Goal: Information Seeking & Learning: Check status

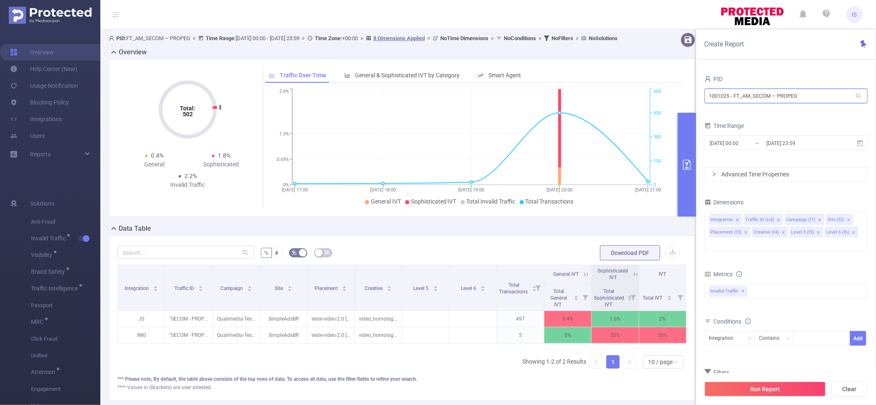
drag, startPoint x: 808, startPoint y: 96, endPoint x: 642, endPoint y: 79, distance: 166.3
click at [642, 79] on section "PID: FT_AM_SECOM – PROPEG > Time Range: [DATE] 00:00 - [DATE] 23:59 > Time Zone…" at bounding box center [487, 223] width 775 height 388
type input "tcaa"
click at [764, 115] on li "1001066 - Innovid_TCAA_Toyota_Cincinnati 17M [2.05M rows]" at bounding box center [785, 113] width 163 height 13
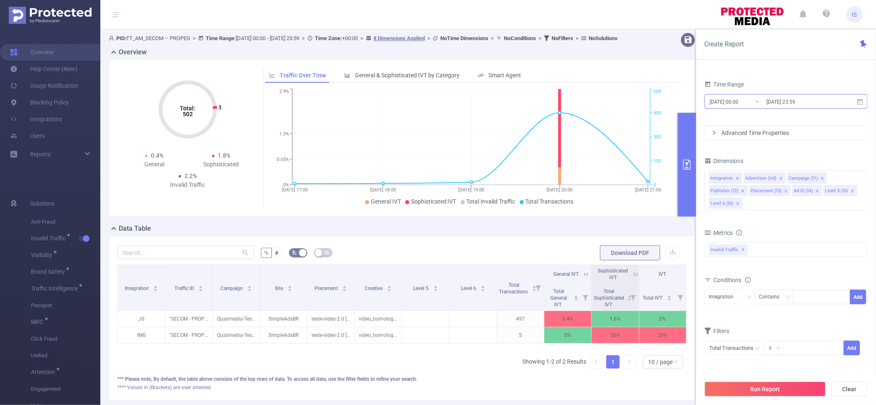
click at [756, 104] on input "[DATE] 00:00" at bounding box center [743, 101] width 68 height 11
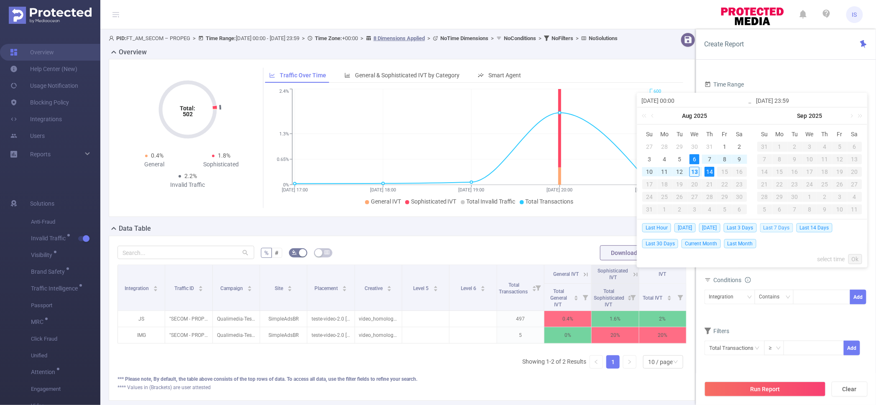
click at [769, 229] on span "Last 7 Days" at bounding box center [776, 227] width 33 height 9
type input "[DATE] 00:00"
type input "[DATE] 23:59"
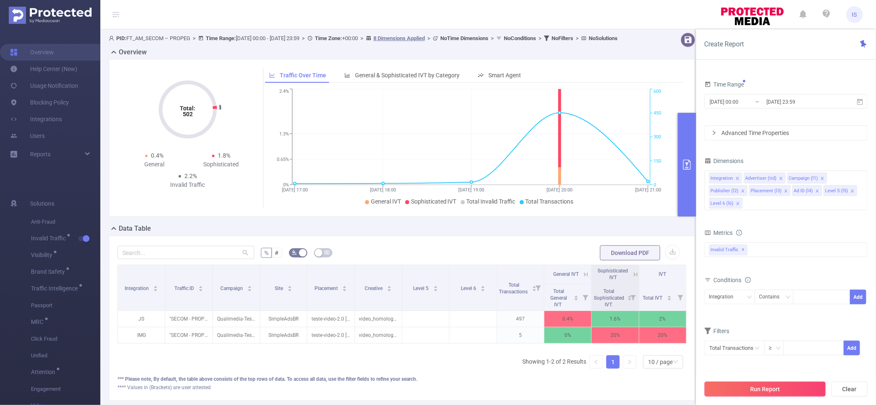
click at [763, 385] on button "Run Report" at bounding box center [764, 389] width 121 height 15
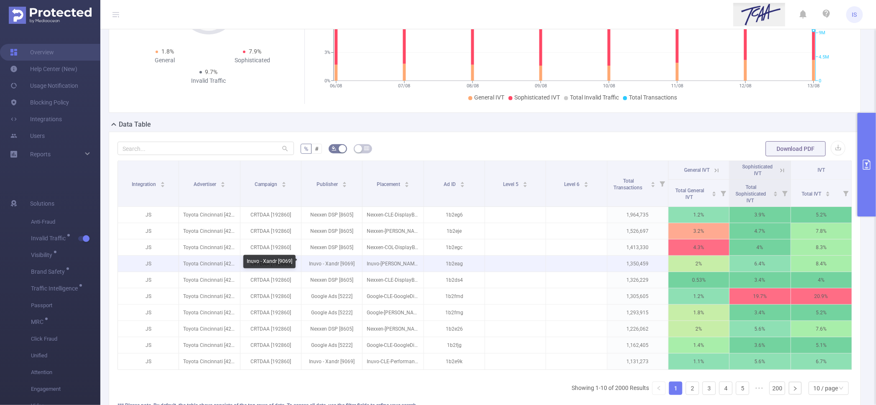
scroll to position [157, 0]
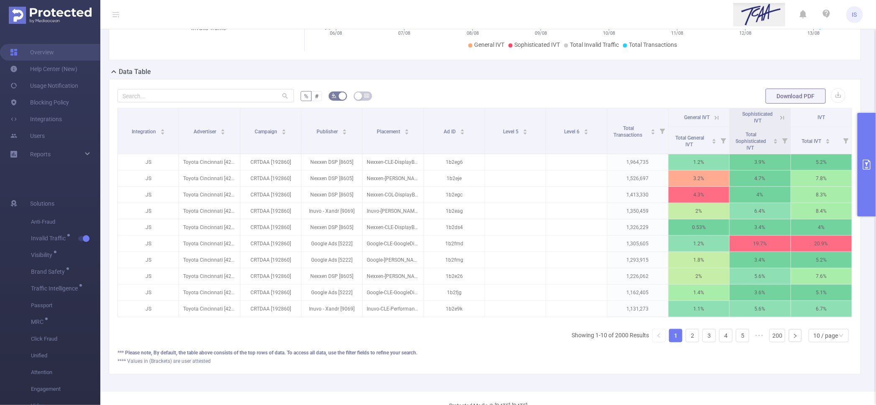
click at [873, 152] on button "primary" at bounding box center [866, 165] width 18 height 104
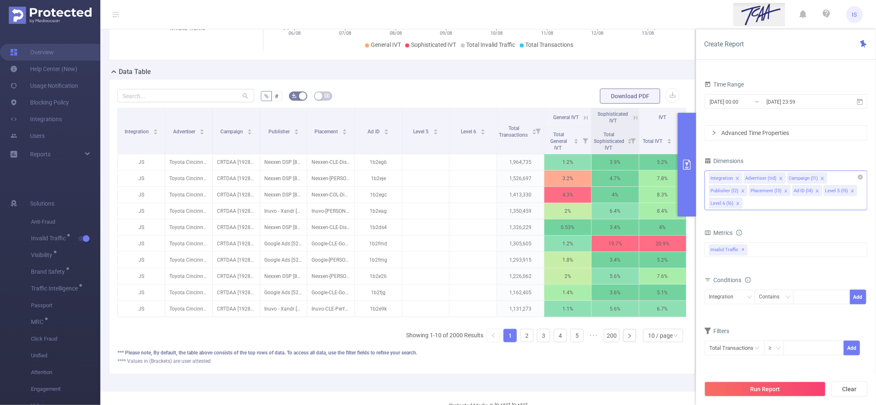
click at [816, 188] on span at bounding box center [817, 190] width 4 height 9
click at [816, 191] on li "Level 5 (l5)" at bounding box center [808, 190] width 33 height 11
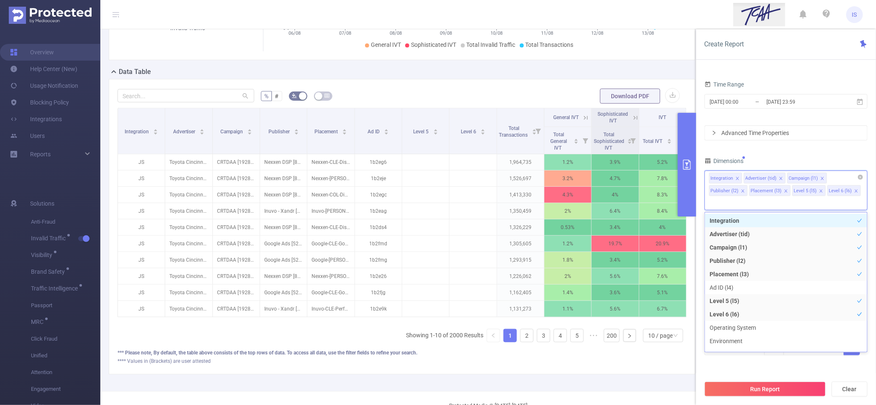
click at [819, 191] on icon "icon: close" at bounding box center [820, 190] width 3 height 3
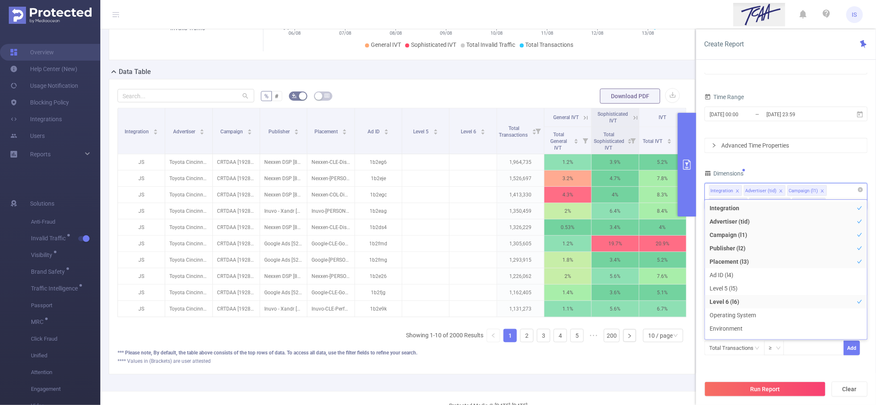
click at [823, 176] on div "Dimensions" at bounding box center [785, 175] width 163 height 14
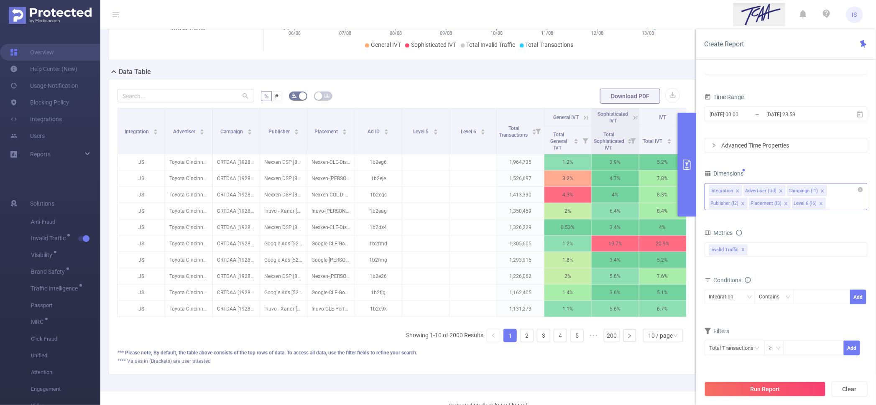
click at [819, 201] on icon "icon: close" at bounding box center [821, 203] width 4 height 4
click at [736, 221] on form "Dimensions Integration Advertiser (tid) Campaign (l1) Publisher (l2) Placement …" at bounding box center [785, 267] width 163 height 199
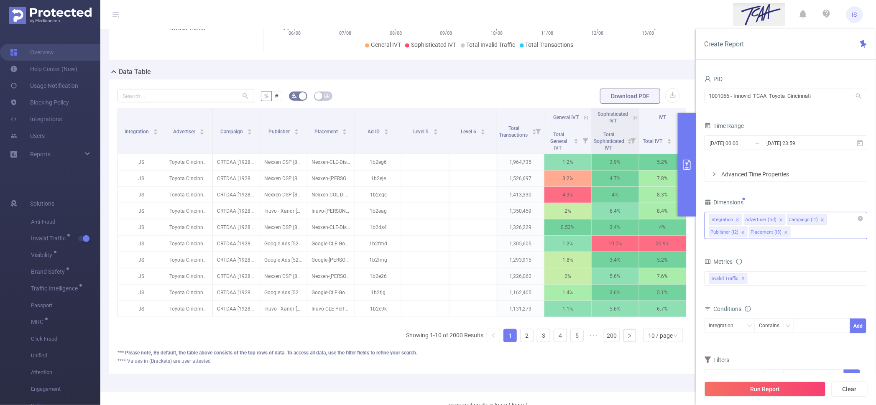
click at [752, 250] on form "Dimensions Integration Advertiser (tid) Campaign (l1) Publisher (l2) Placement …" at bounding box center [785, 295] width 163 height 199
click at [785, 232] on icon "icon: close" at bounding box center [786, 232] width 4 height 4
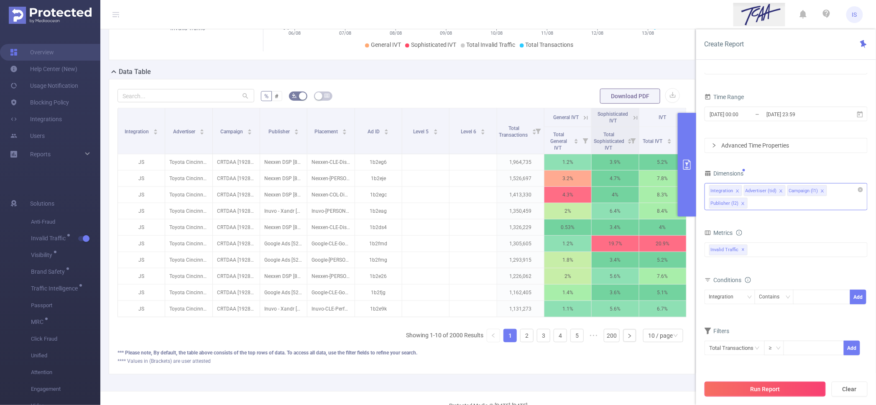
click at [772, 392] on button "Run Report" at bounding box center [764, 389] width 121 height 15
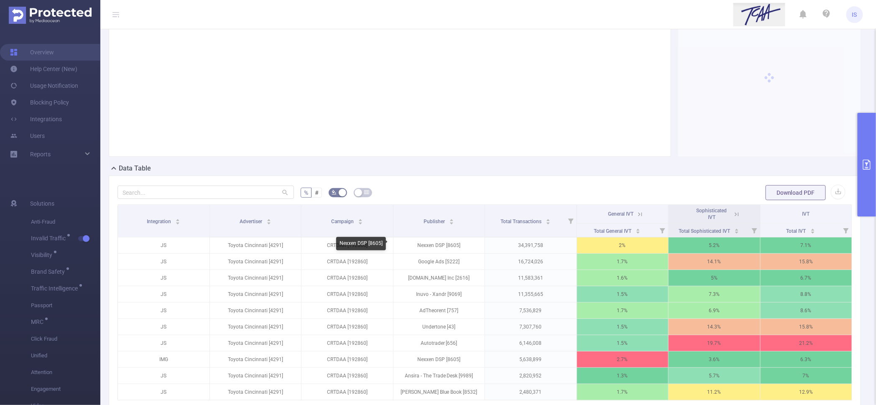
scroll to position [112, 0]
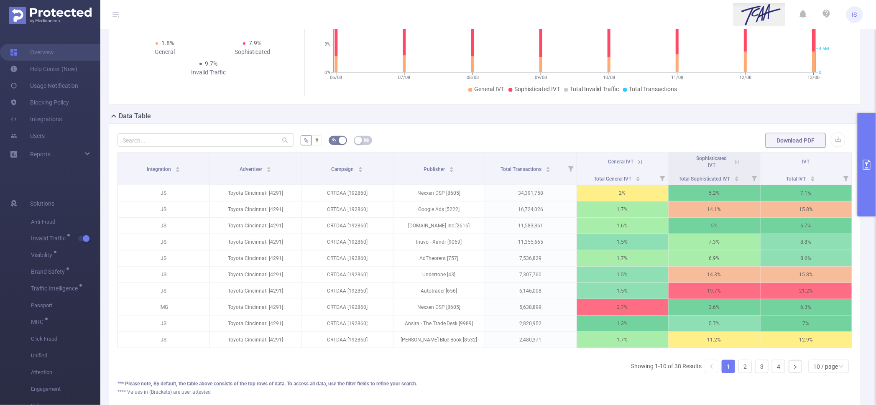
click at [733, 162] on icon at bounding box center [737, 162] width 8 height 8
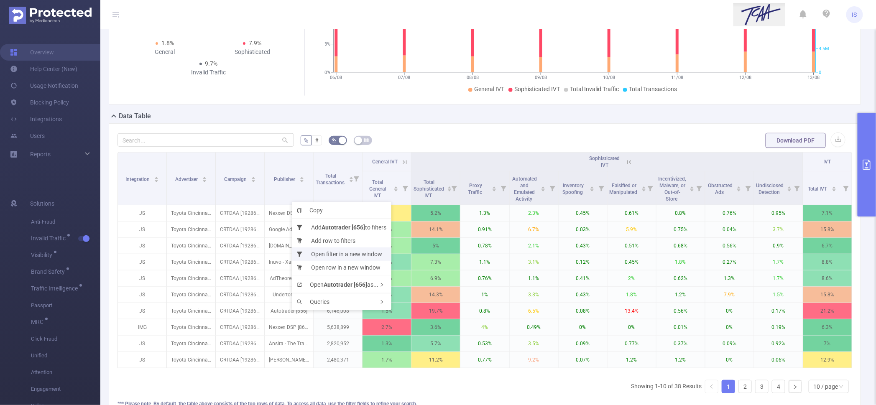
click at [348, 252] on li "Open filter in a new window" at bounding box center [341, 253] width 99 height 13
click at [354, 257] on li "Open filter in a new window" at bounding box center [337, 253] width 99 height 13
click at [355, 260] on li "Open row in a new window" at bounding box center [336, 265] width 99 height 13
click at [348, 225] on b "Autotrader [656]" at bounding box center [345, 226] width 43 height 7
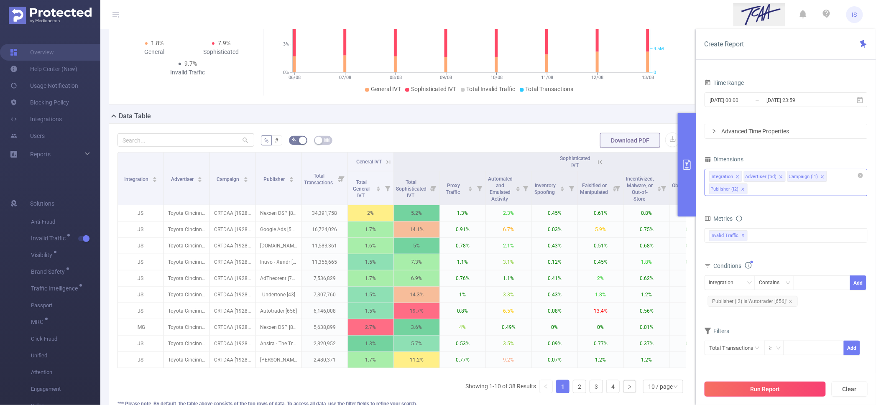
click at [779, 386] on button "Run Report" at bounding box center [764, 389] width 121 height 15
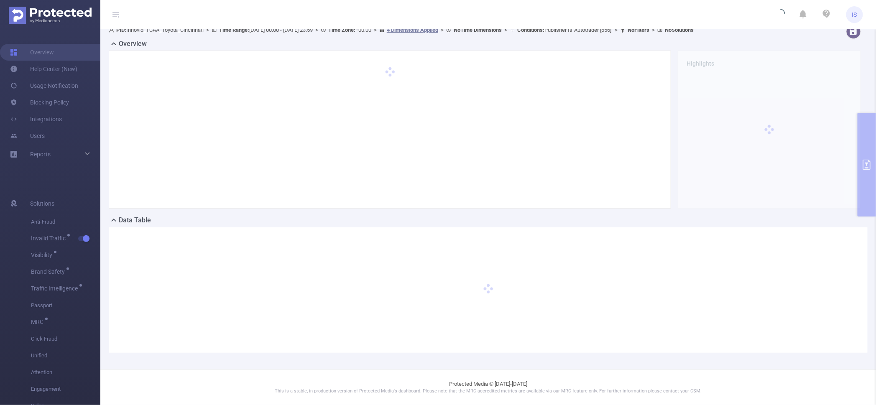
scroll to position [8, 0]
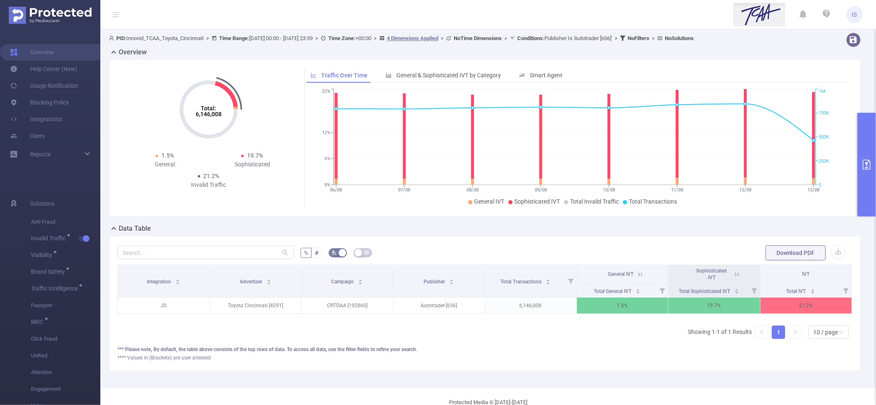
click at [862, 130] on button "primary" at bounding box center [866, 165] width 18 height 104
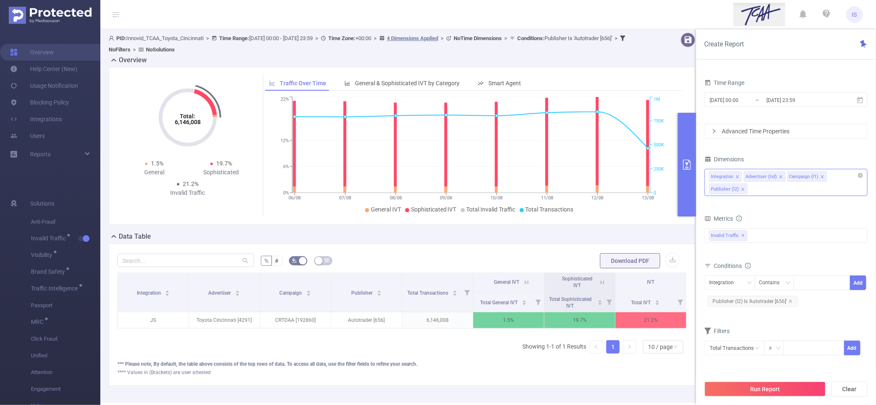
click at [772, 192] on div "Integration Advertiser (tid) Campaign (l1) Publisher (l2)" at bounding box center [785, 182] width 163 height 27
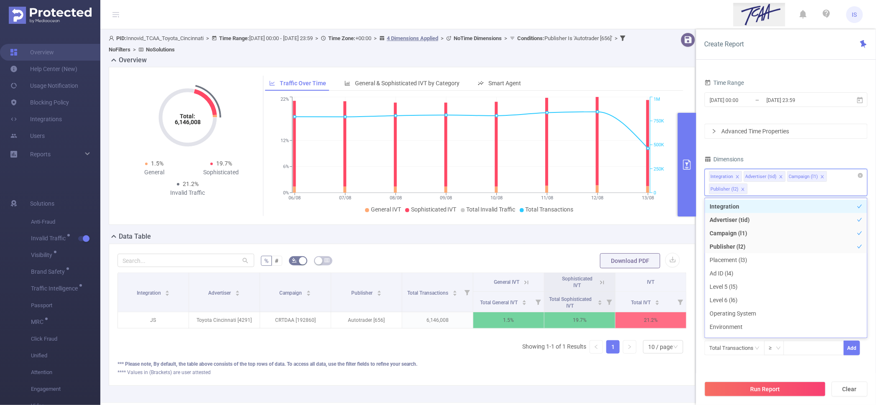
click at [772, 192] on div "Integration Advertiser (tid) Campaign (l1) Publisher (l2)" at bounding box center [785, 182] width 163 height 27
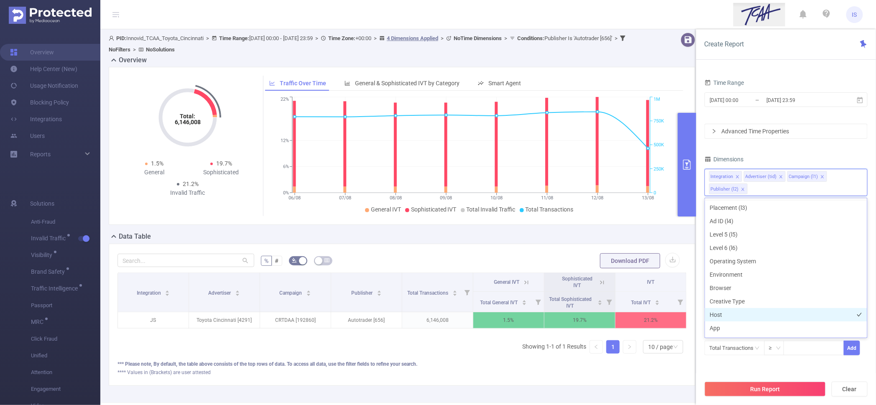
click at [731, 315] on li "Host" at bounding box center [786, 314] width 162 height 13
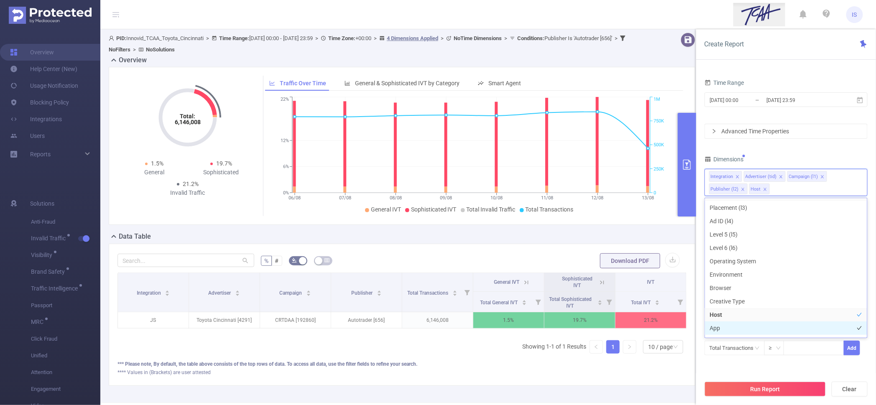
click at [734, 326] on li "App" at bounding box center [786, 327] width 162 height 13
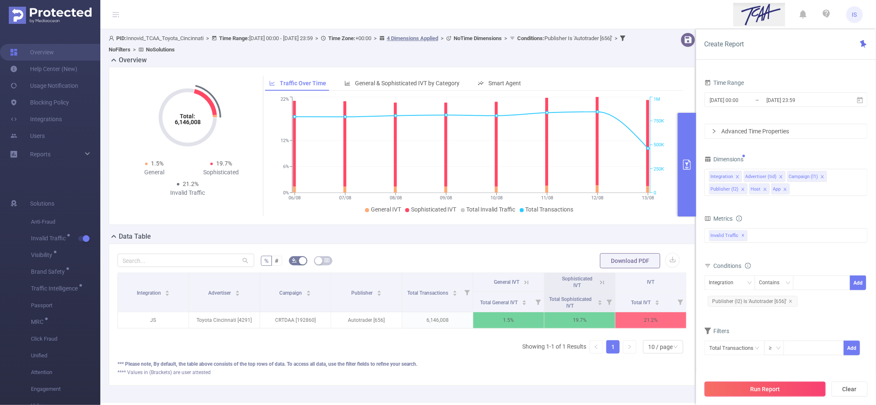
click at [778, 390] on button "Run Report" at bounding box center [764, 389] width 121 height 15
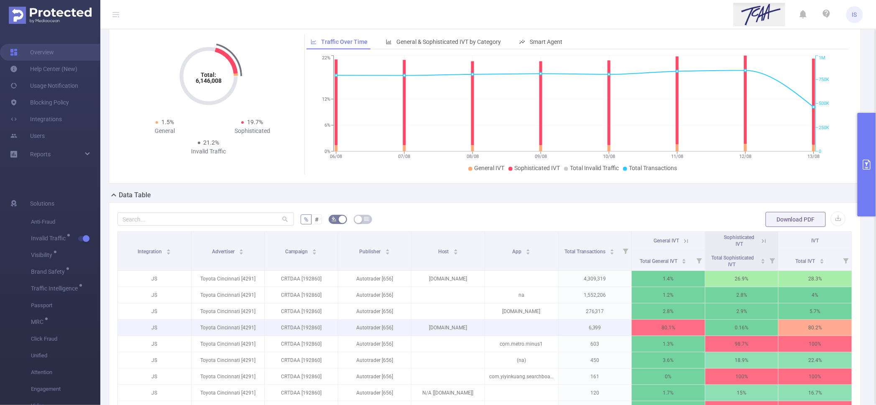
scroll to position [52, 0]
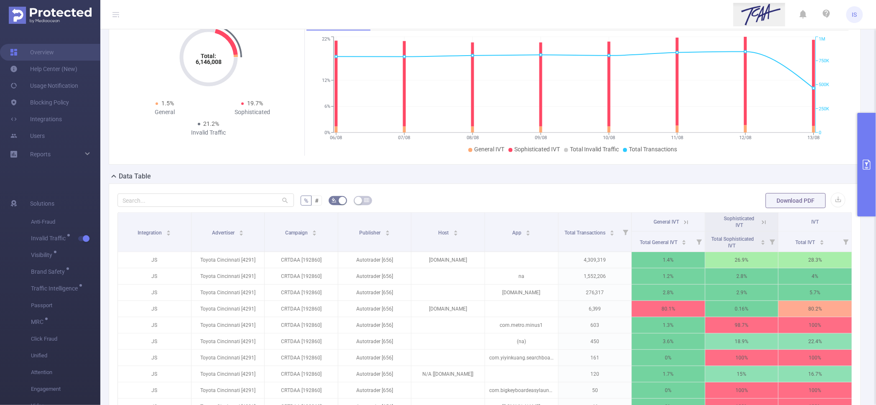
click at [760, 220] on icon at bounding box center [764, 223] width 8 height 8
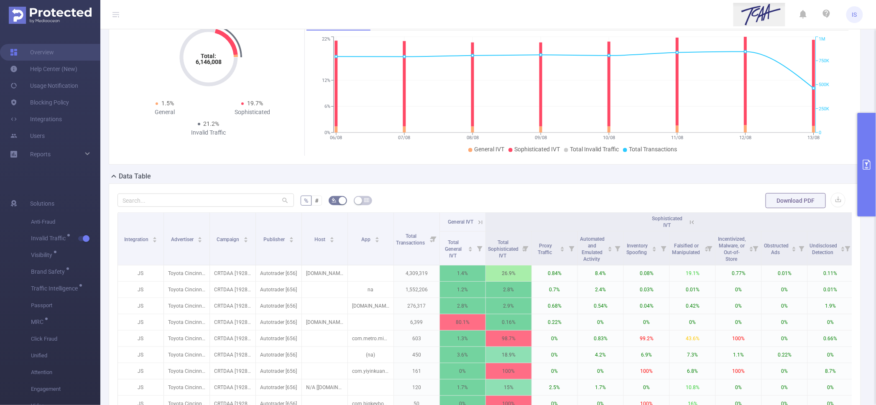
click at [692, 219] on icon at bounding box center [692, 223] width 8 height 8
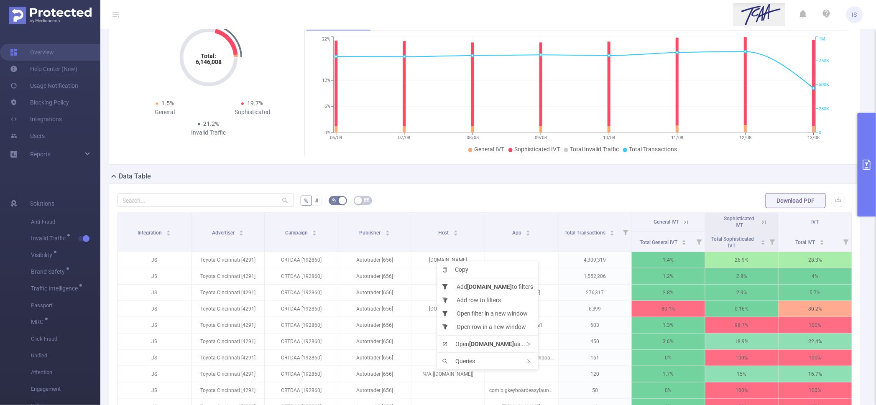
click at [445, 186] on div "% # Download PDF Integration Advertiser Campaign Publisher Host App Total Trans…" at bounding box center [485, 328] width 752 height 289
click at [587, 310] on span "Rank Summary" at bounding box center [570, 307] width 40 height 7
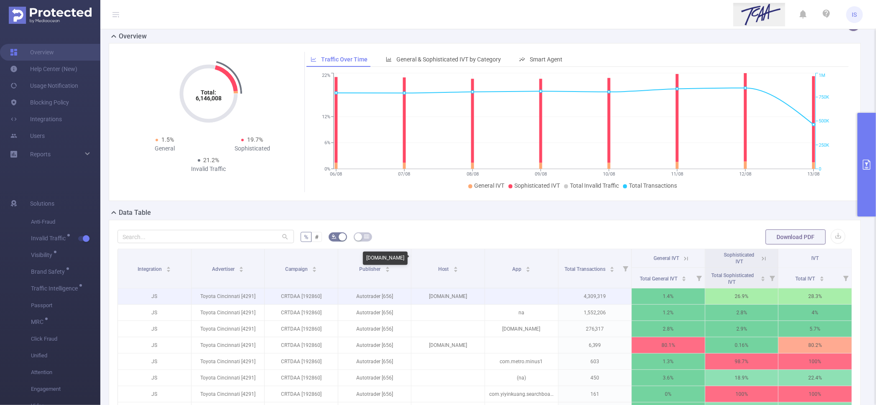
scroll to position [0, 0]
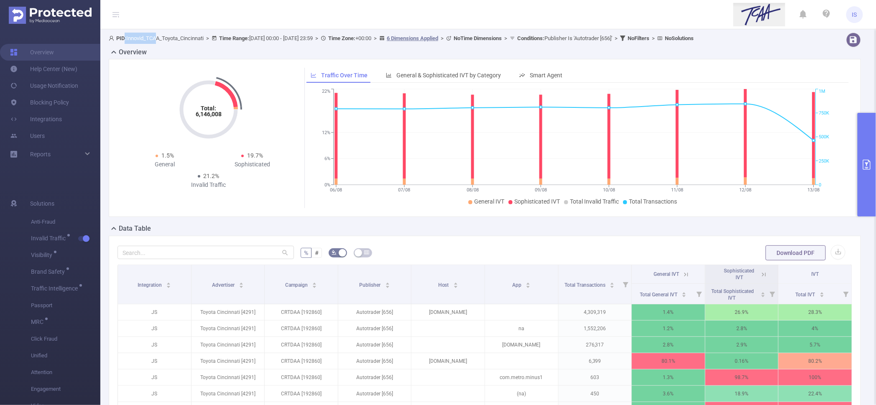
drag, startPoint x: 125, startPoint y: 35, endPoint x: 160, endPoint y: 37, distance: 34.3
click at [160, 37] on span "PID: Innovid_TCAA_Toyota_Cincinnati > Time Range: [DATE] 00:00 - [DATE] 23:59 >…" at bounding box center [401, 38] width 585 height 6
click at [162, 37] on span "PID: Innovid_TCAA_Toyota_Cincinnati > Time Range: [DATE] 00:00 - [DATE] 23:59 >…" at bounding box center [401, 38] width 585 height 6
drag, startPoint x: 209, startPoint y: 36, endPoint x: 127, endPoint y: 41, distance: 81.7
click at [127, 41] on span "PID: Innovid_TCAA_Toyota_Cincinnati > Time Range: [DATE] 00:00 - [DATE] 23:59 >…" at bounding box center [401, 38] width 585 height 6
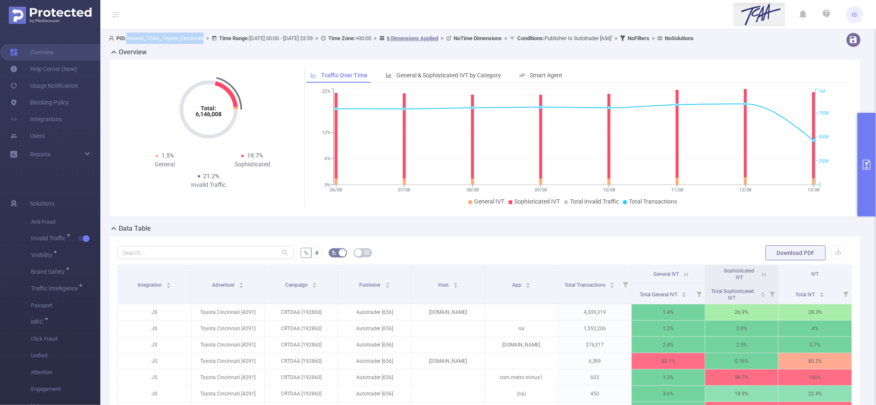
copy span "Innovid_TCAA_Toyota_Cincinnati"
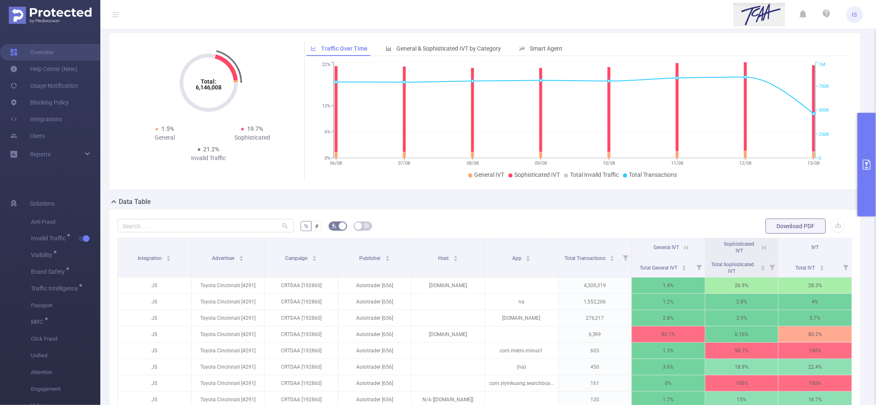
scroll to position [52, 0]
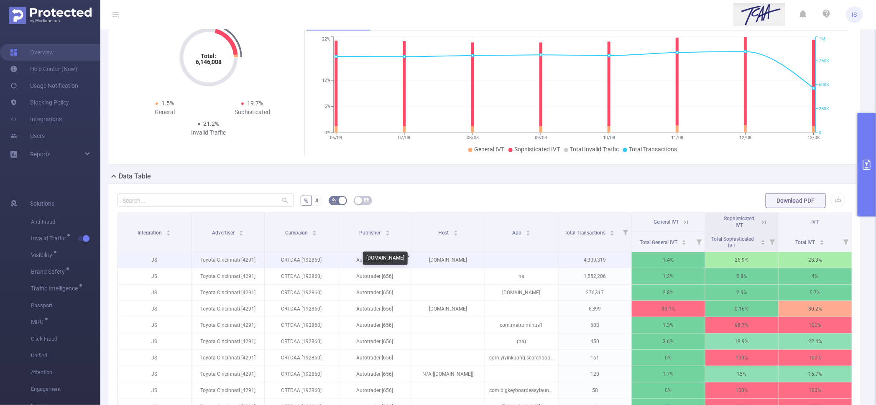
drag, startPoint x: 425, startPoint y: 260, endPoint x: 467, endPoint y: 260, distance: 42.2
click at [467, 260] on p "[DOMAIN_NAME]" at bounding box center [447, 260] width 73 height 16
copy p "[DOMAIN_NAME]"
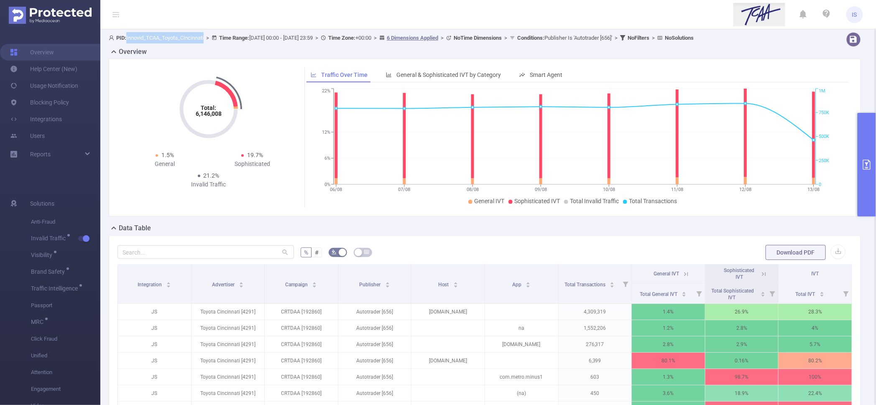
scroll to position [0, 0]
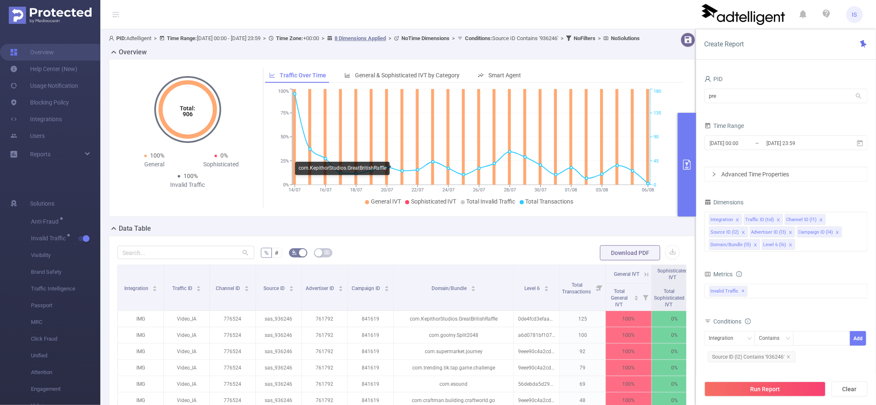
scroll to position [157, 0]
